Goal: Task Accomplishment & Management: Manage account settings

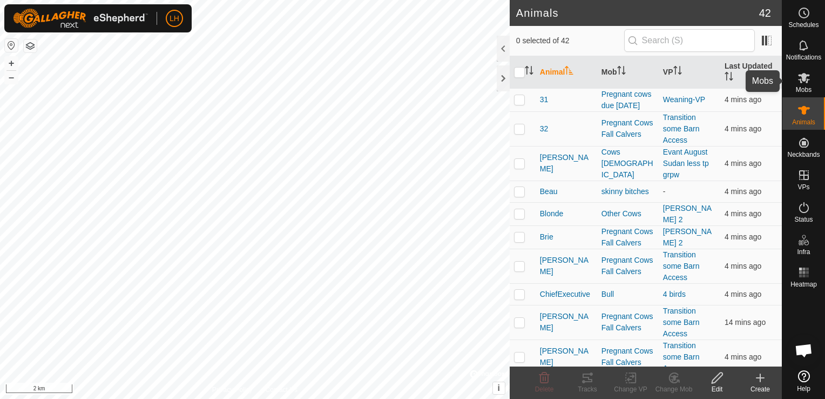
click at [806, 82] on icon at bounding box center [804, 78] width 12 height 10
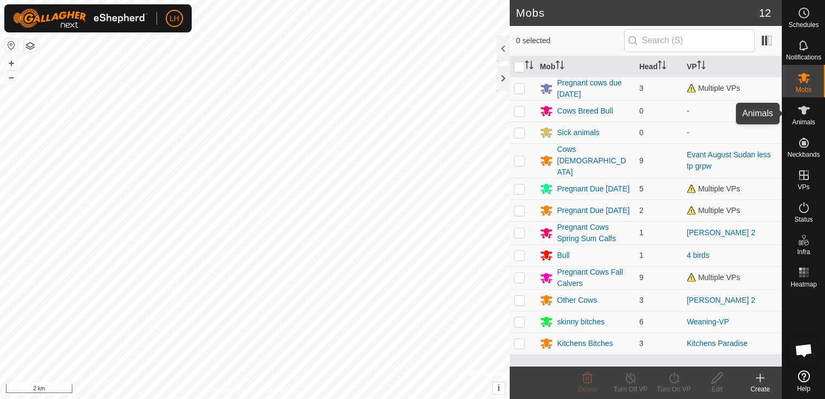
click at [809, 119] on span "Animals" at bounding box center [803, 122] width 23 height 6
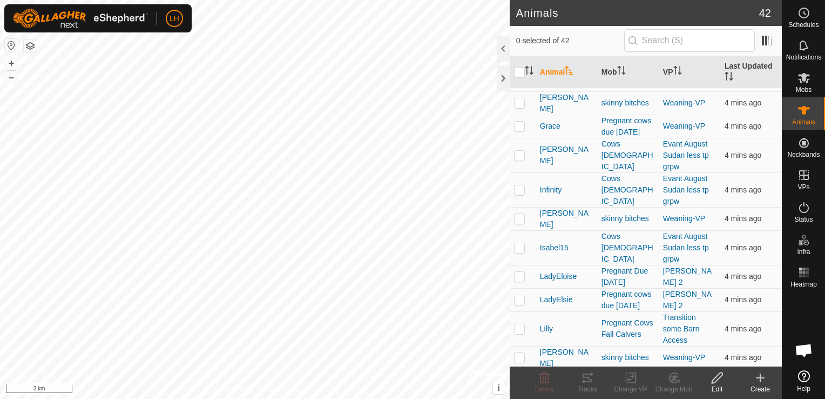
scroll to position [540, 0]
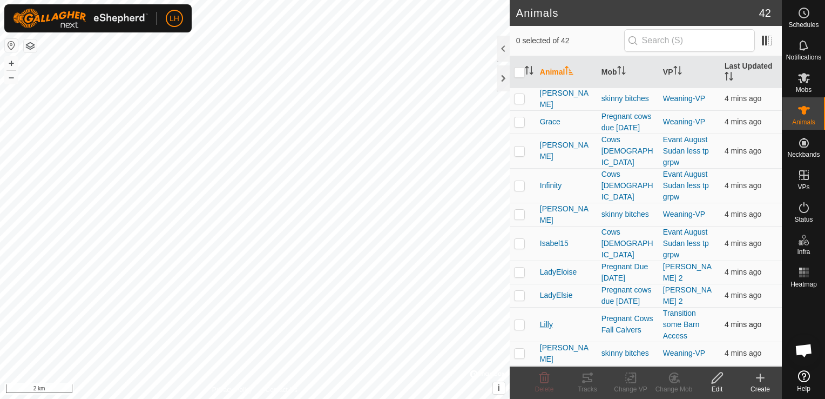
click at [549, 327] on span "Lilly" at bounding box center [546, 324] width 13 height 11
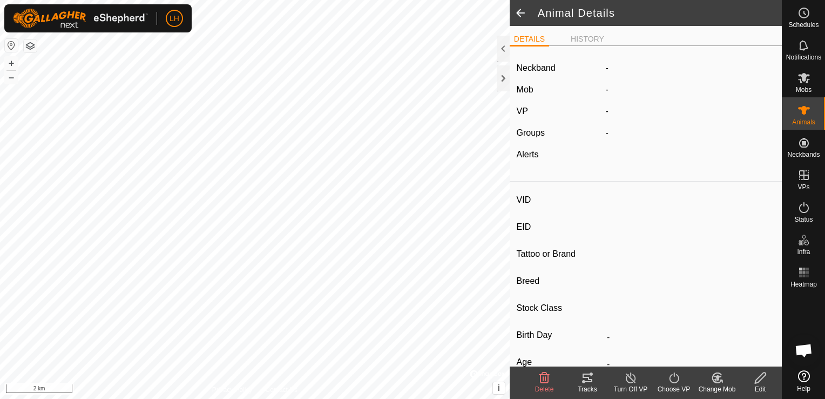
type input "Lilly"
type input "-"
type input "Red Angus"
type input "Registered 3A 50"
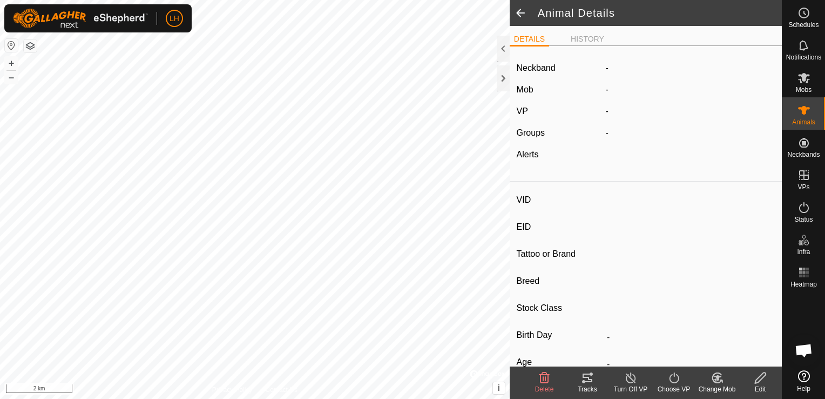
type input "03/2023"
type input "2 years 7 months"
type input "Pregnant"
type input "0 kg"
type input "-"
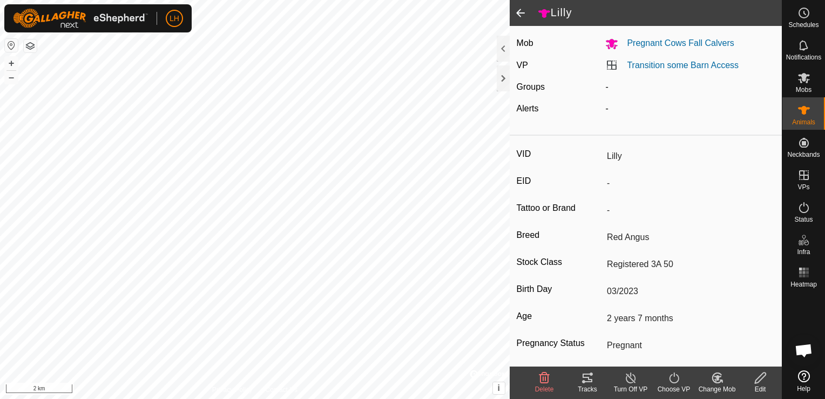
scroll to position [130, 0]
